Goal: Information Seeking & Learning: Learn about a topic

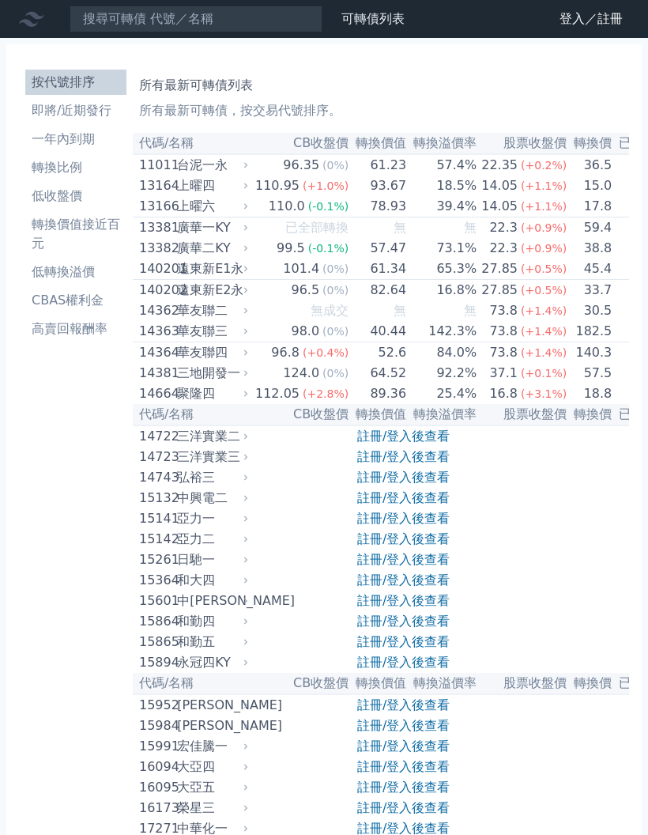
click at [352, 238] on td "無" at bounding box center [378, 227] width 58 height 21
click at [202, 258] on div "廣華二KY" at bounding box center [211, 248] width 68 height 19
click at [430, 404] on td "25.4%" at bounding box center [442, 393] width 70 height 21
click at [440, 425] on th "轉換溢價率" at bounding box center [442, 414] width 70 height 21
click at [432, 444] on link "註冊/登入後查看" at bounding box center [403, 436] width 92 height 15
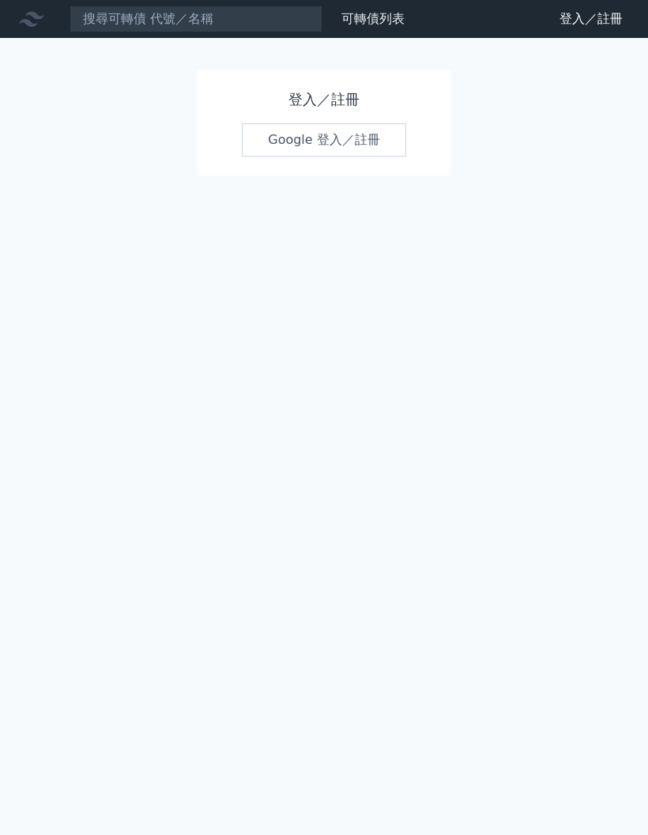
click at [349, 143] on link "Google 登入／註冊" at bounding box center [324, 139] width 164 height 33
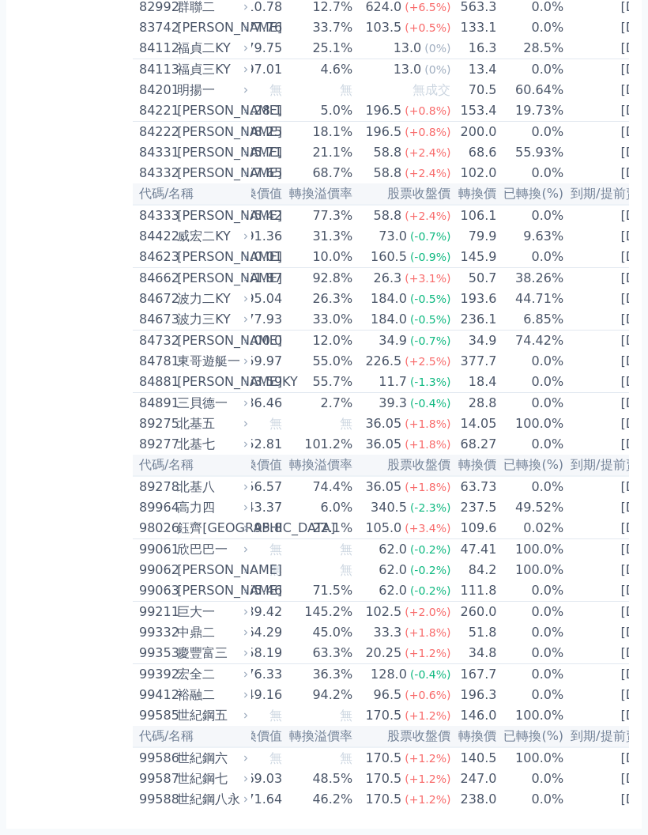
scroll to position [0, 123]
click at [197, 17] on div "群聯二" at bounding box center [211, 7] width 68 height 19
click at [365, 17] on div "624.0" at bounding box center [384, 7] width 43 height 19
click at [606, 18] on td "[DATE]" at bounding box center [617, 7] width 105 height 21
click at [626, 18] on td "[DATE]" at bounding box center [617, 7] width 105 height 21
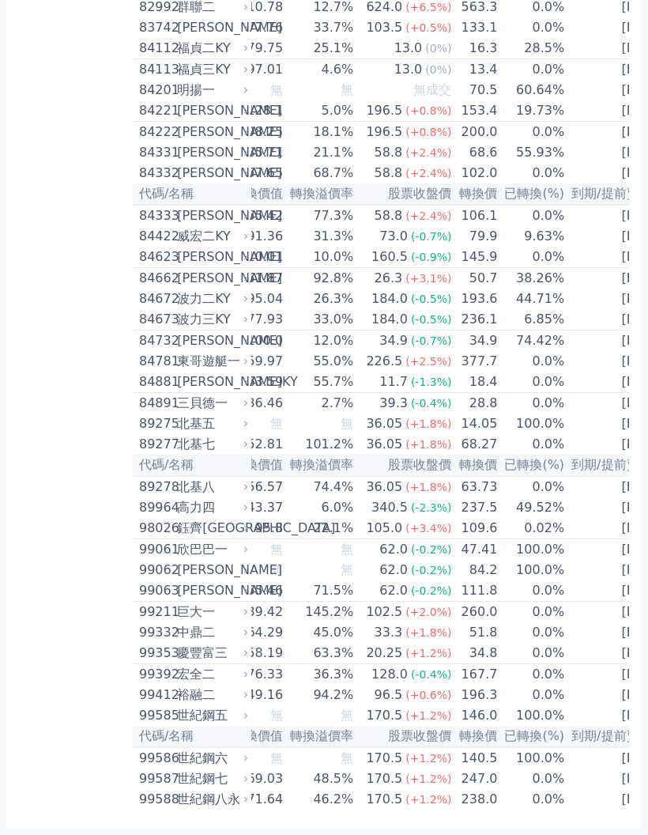
click at [614, 18] on td "[DATE]" at bounding box center [617, 7] width 105 height 21
click at [613, 18] on td "[DATE]" at bounding box center [617, 7] width 105 height 21
